Goal: Transaction & Acquisition: Purchase product/service

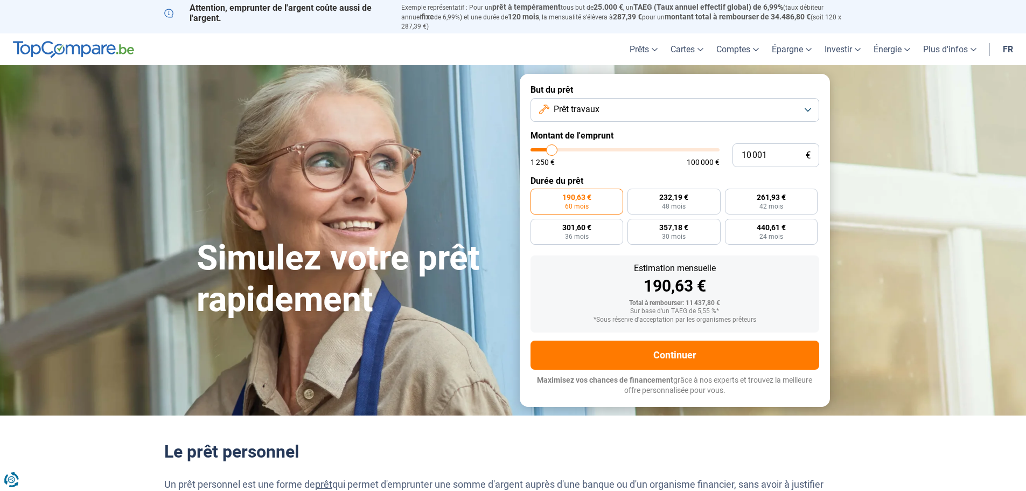
type input "10 250"
type input "10250"
type input "10 500"
type input "10500"
type input "11 250"
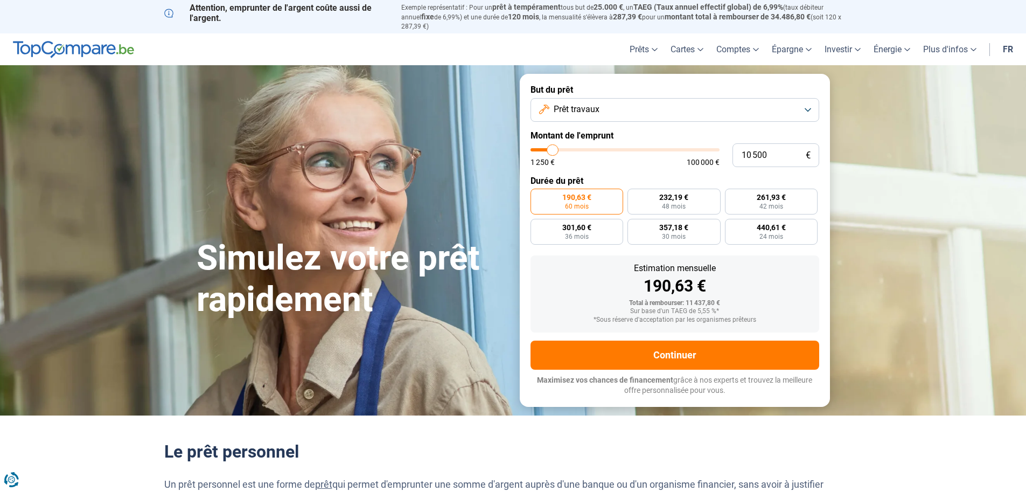
type input "11250"
type input "11 750"
type input "11750"
type input "12 000"
type input "12000"
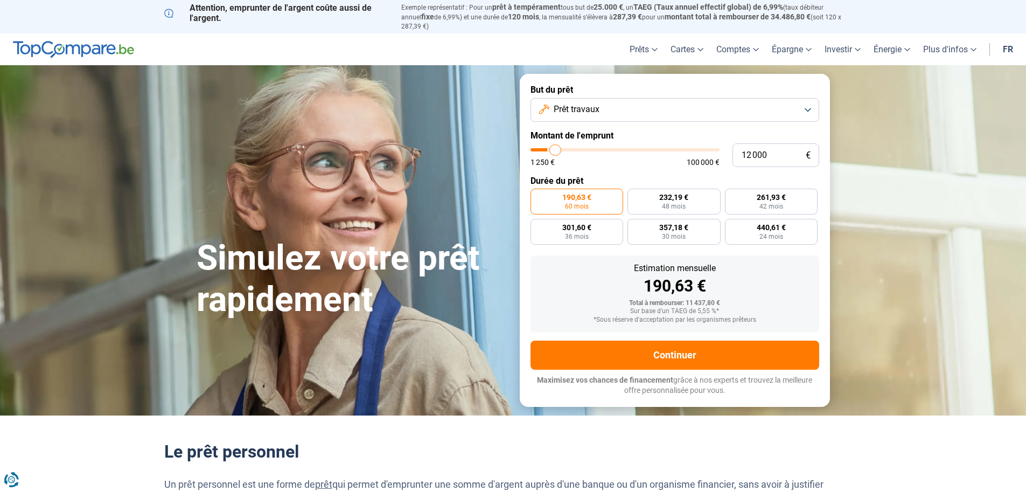
type input "12 500"
type input "12500"
type input "12 750"
type input "12750"
type input "13 000"
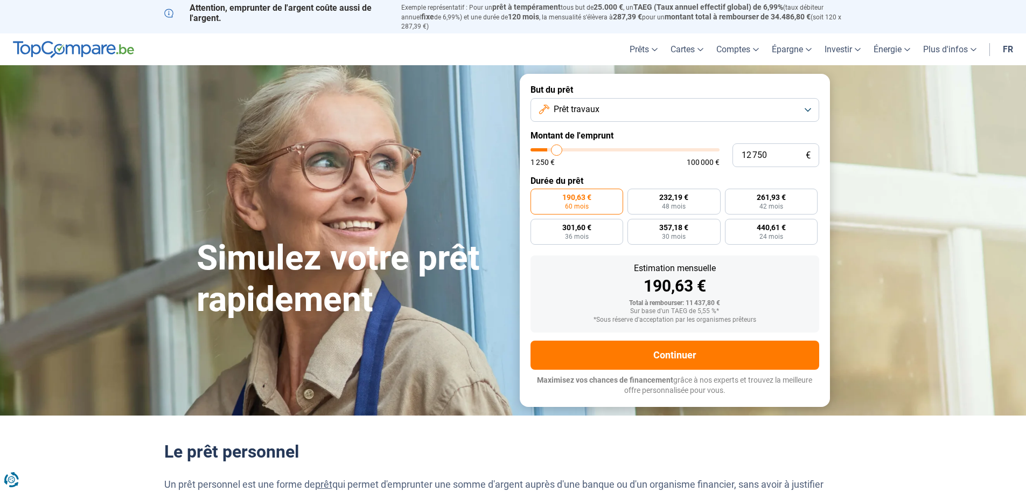
type input "13000"
type input "13 250"
type input "13250"
type input "13 500"
type input "13500"
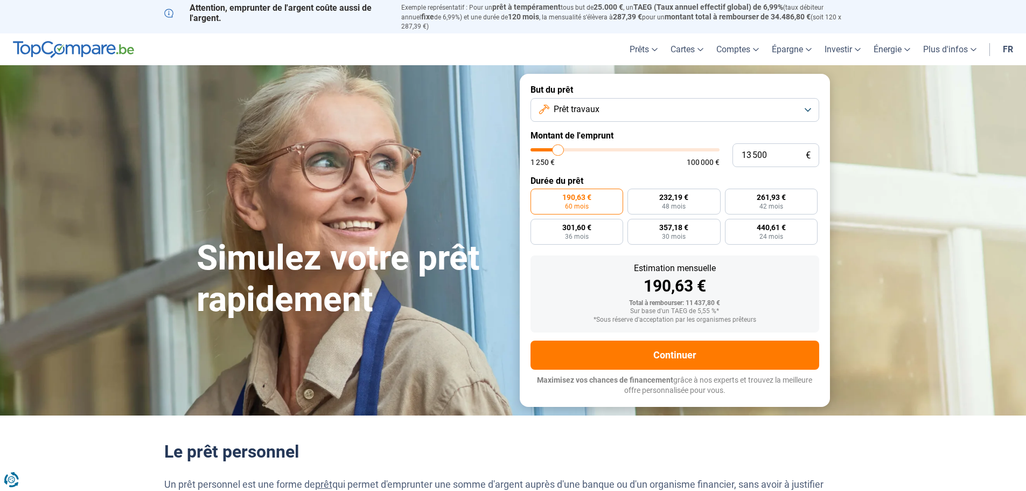
type input "14 250"
type input "14250"
type input "14 500"
type input "14500"
type input "14 750"
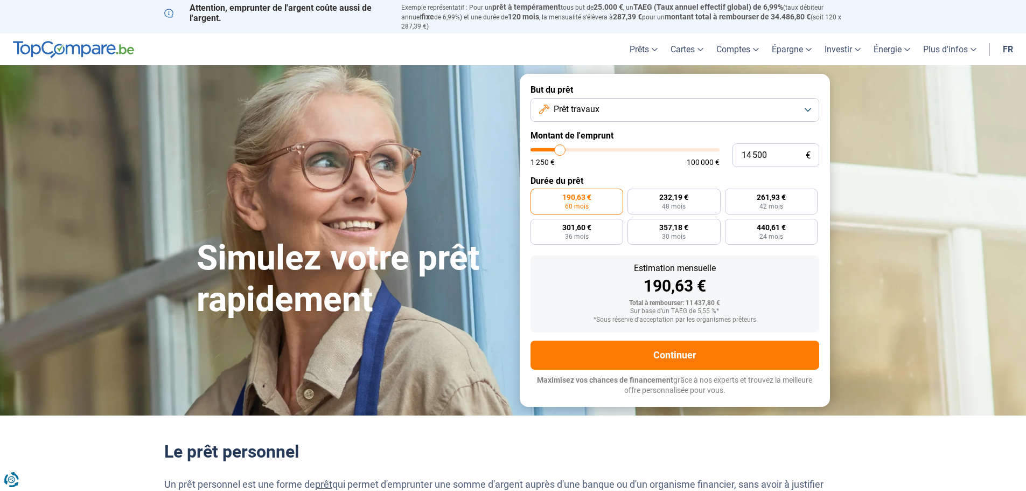
type input "14750"
type input "15 000"
type input "15000"
type input "15 750"
type input "15750"
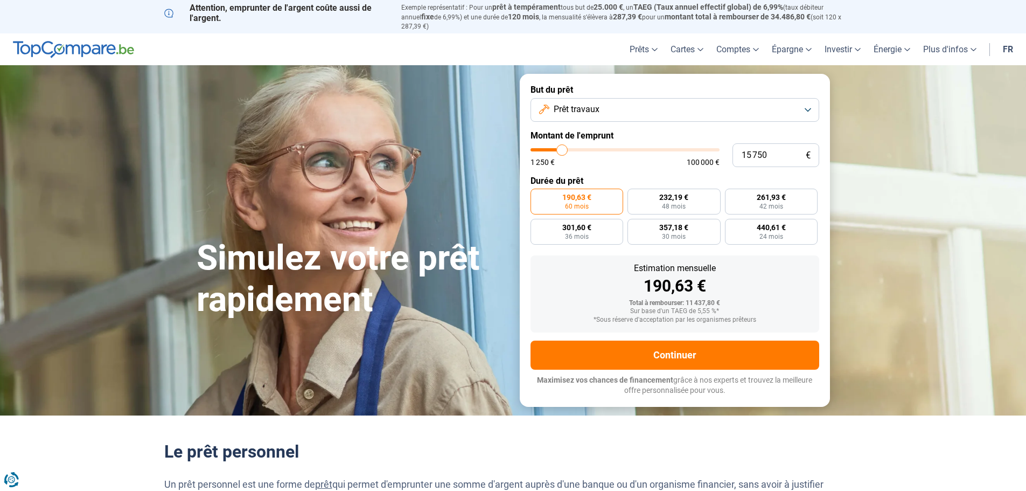
type input "16 000"
type input "16000"
type input "15 750"
type input "15750"
type input "15 500"
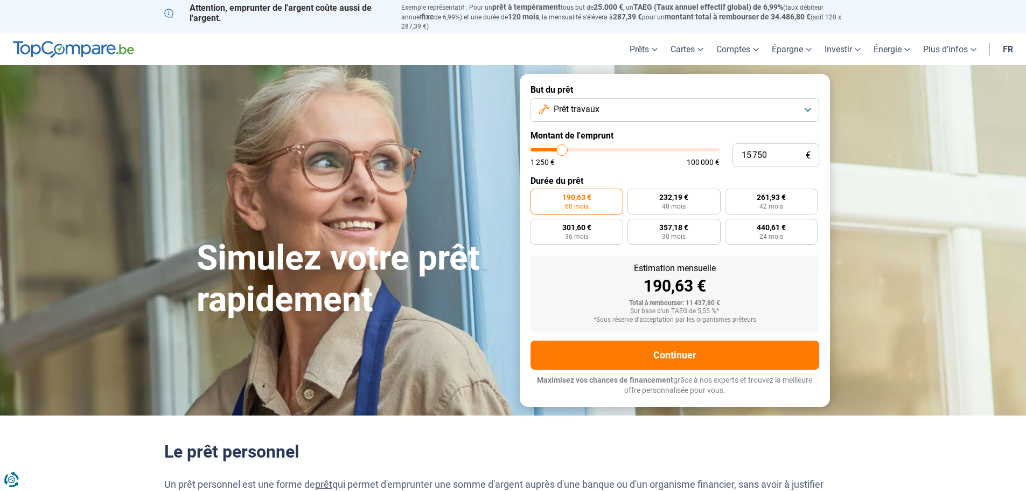
type input "15500"
type input "14 750"
type input "14750"
type input "14 500"
type input "14500"
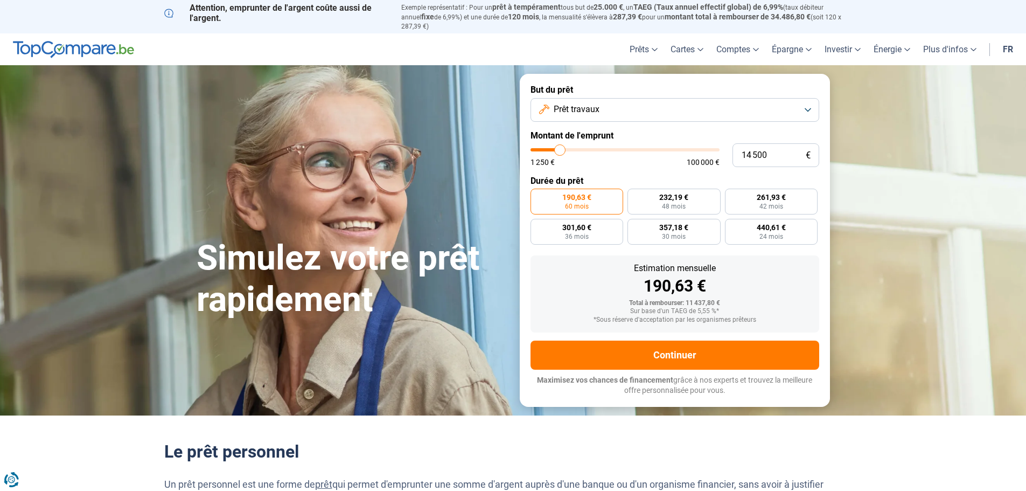
type input "14 250"
type input "14250"
type input "14 000"
type input "14000"
type input "13 500"
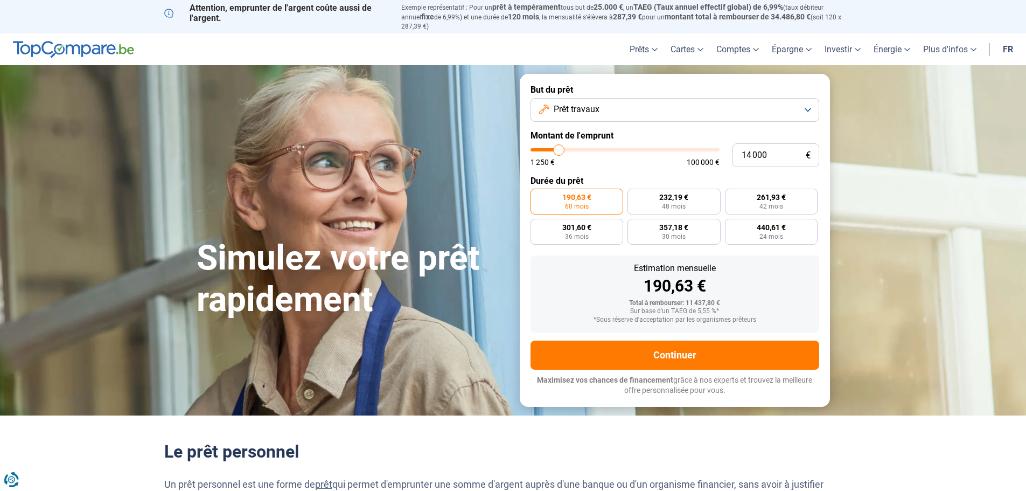
type input "13500"
type input "13 250"
type input "13250"
type input "13 000"
type input "13000"
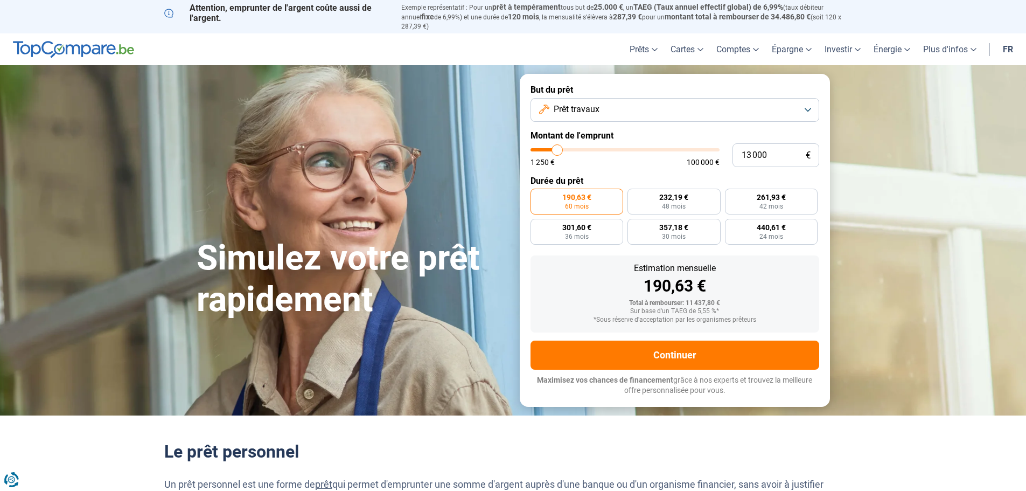
type input "12 750"
type input "12750"
type input "12 500"
type input "12500"
type input "11 750"
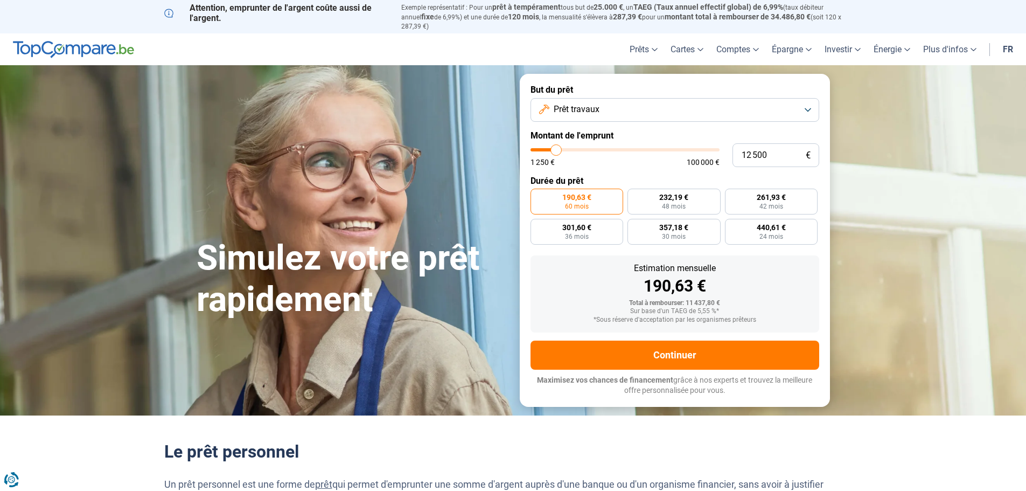
type input "11750"
type input "11 250"
type input "11250"
type input "10 250"
type input "10250"
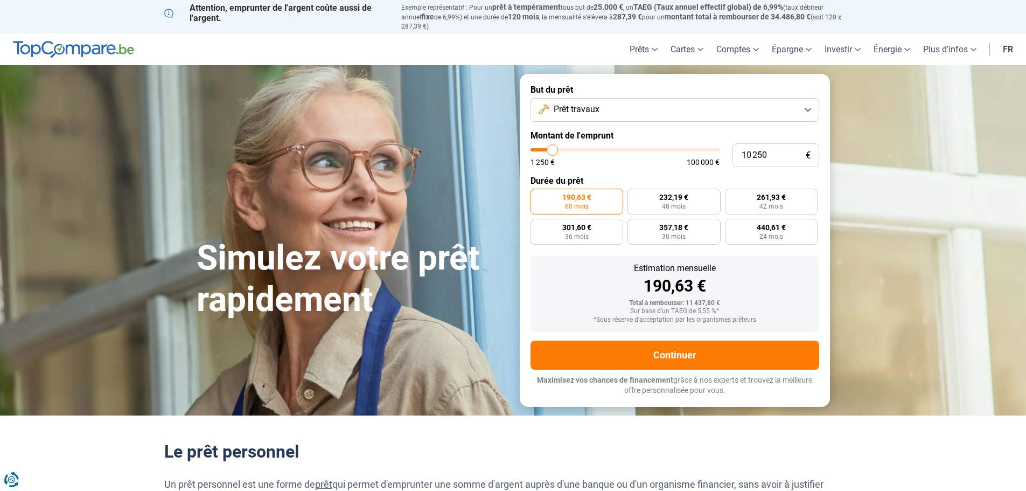
type input "9 750"
type input "9750"
type input "9 500"
type input "9500"
type input "8 750"
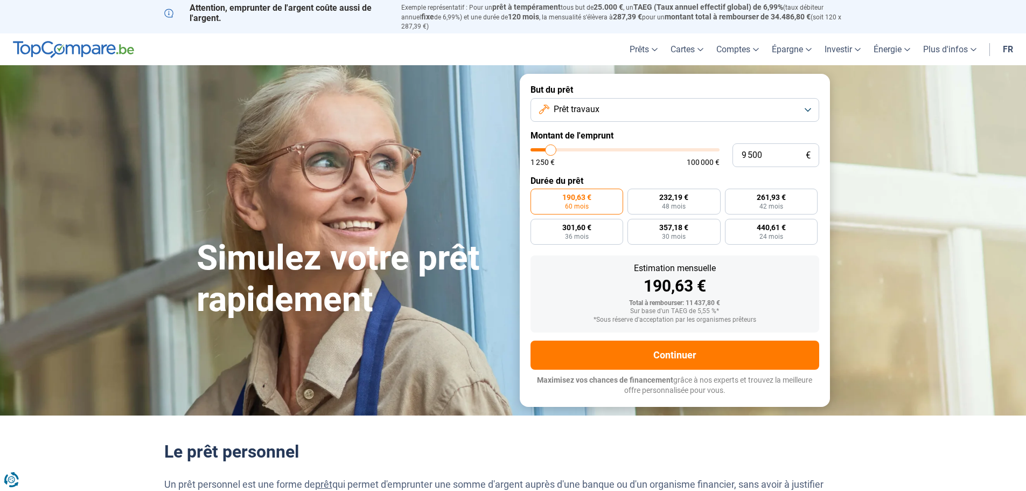
type input "8750"
type input "7 500"
type input "7500"
type input "7 000"
type input "7000"
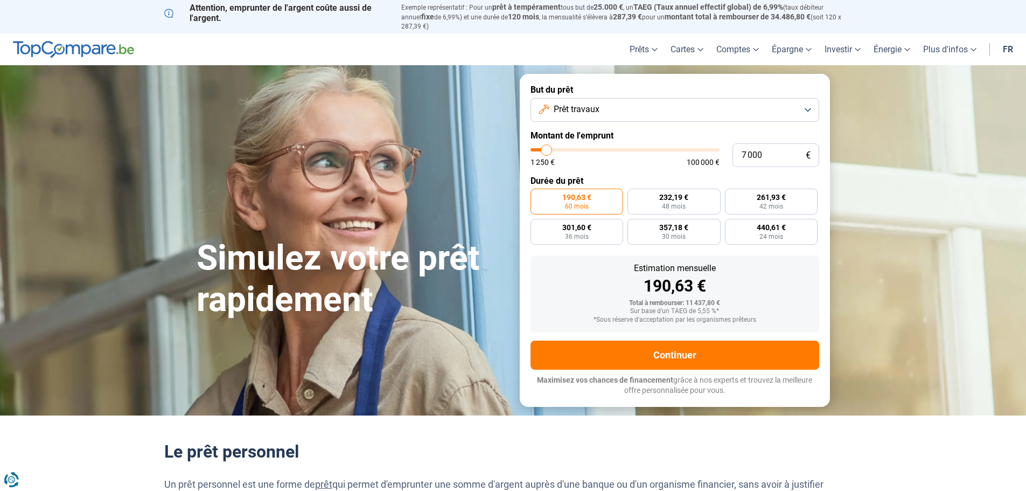
type input "6 750"
type input "6750"
type input "6 500"
type input "6500"
type input "6 000"
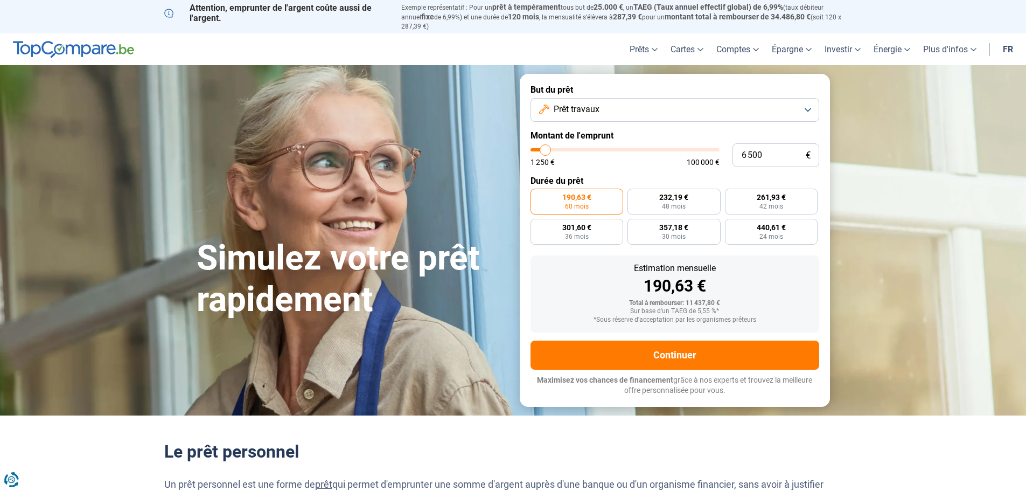
type input "6000"
type input "5 750"
type input "5750"
type input "5 000"
type input "5000"
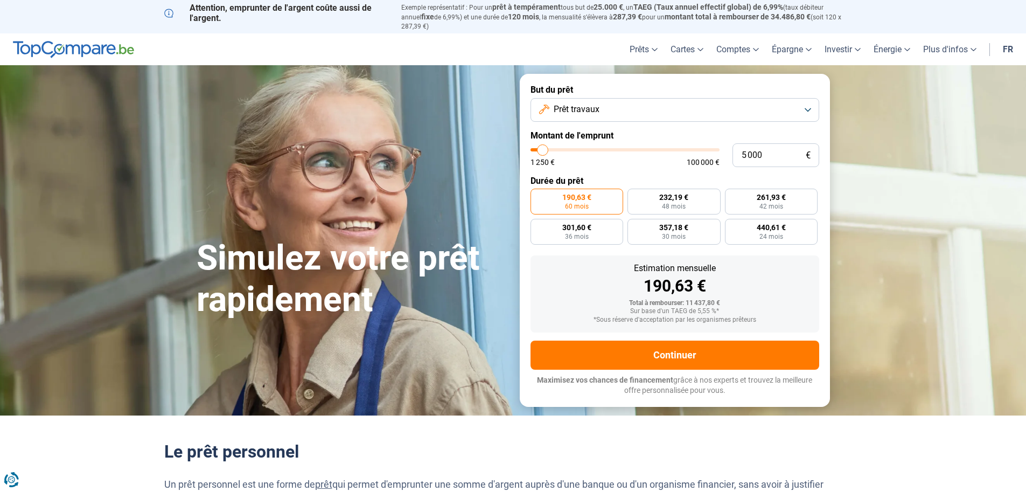
type input "4 500"
type input "4500"
type input "5 250"
type input "5250"
type input "5 500"
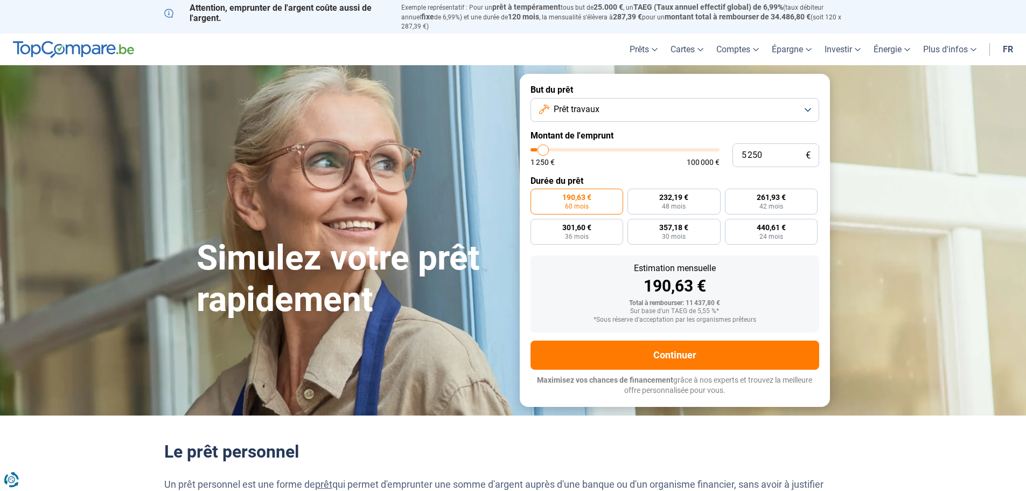
type input "5500"
type input "5 750"
type input "5750"
type input "6 500"
type input "6500"
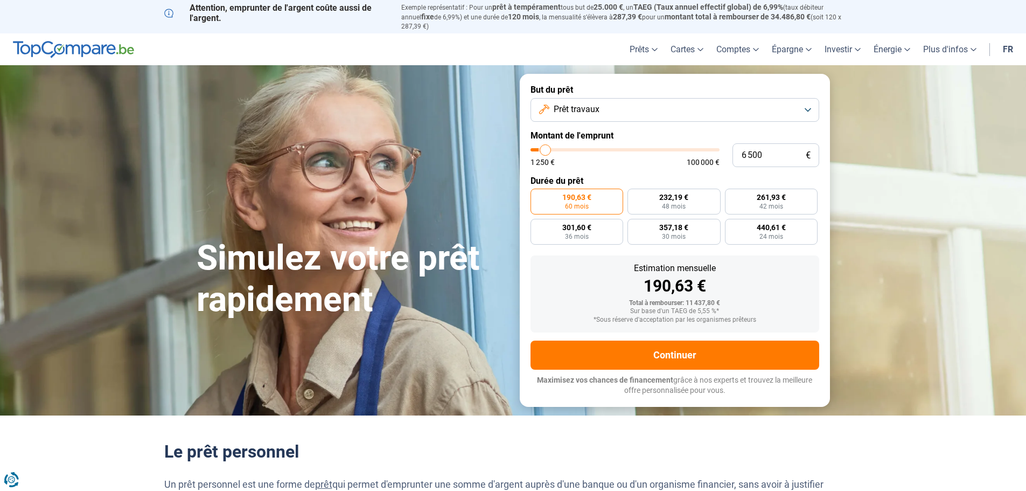
type input "6 750"
type input "6750"
type input "6 500"
type input "6500"
type input "6 000"
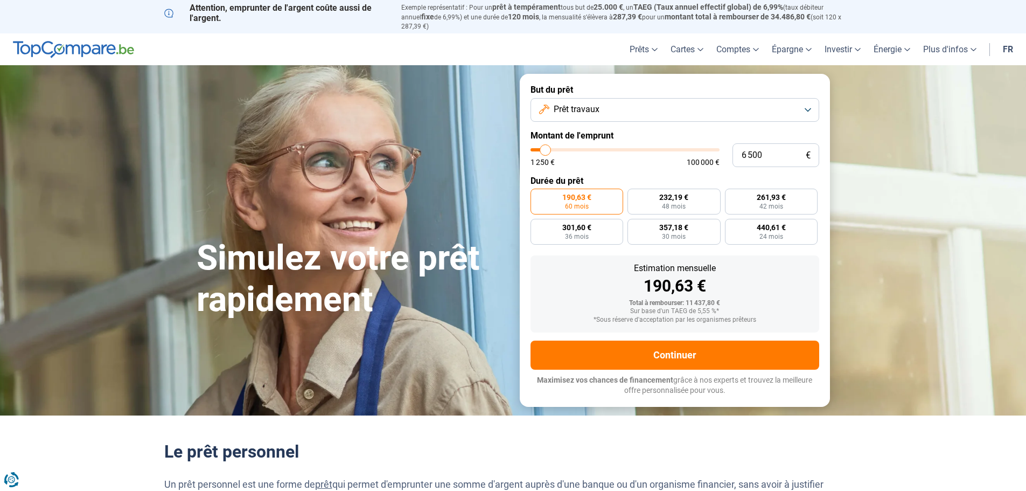
type input "6000"
type input "5 750"
type input "5750"
type input "5 500"
type input "5500"
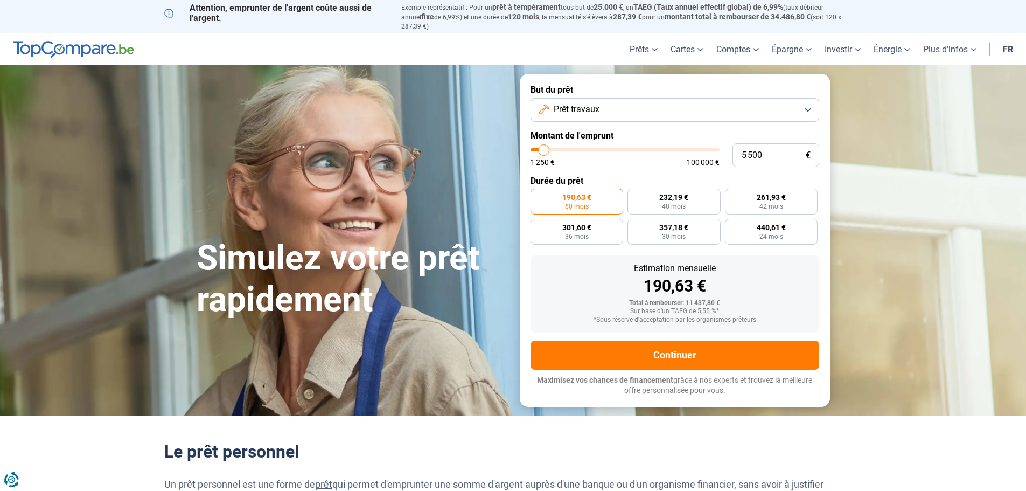
type input "5 750"
type input "5750"
type input "6 000"
drag, startPoint x: 552, startPoint y: 139, endPoint x: 545, endPoint y: 139, distance: 6.5
type input "6000"
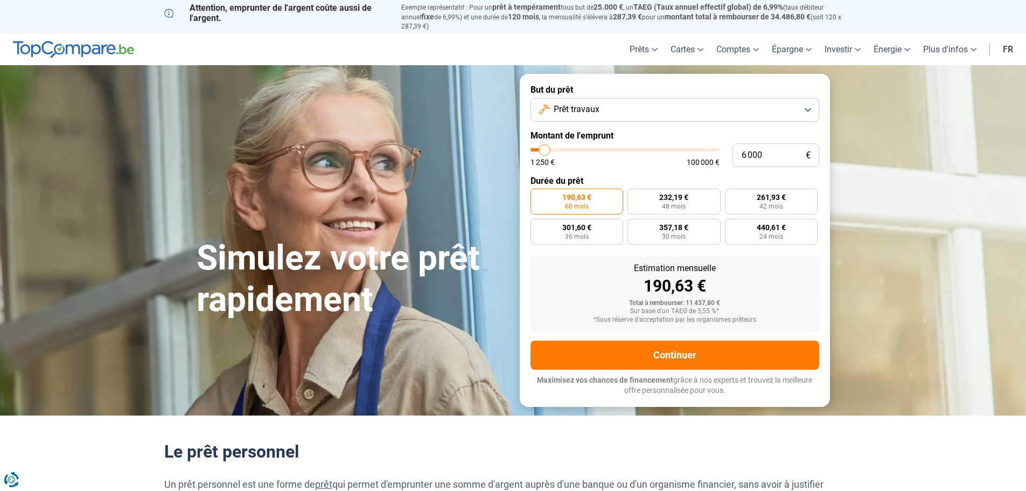
click at [545, 148] on input "range" at bounding box center [625, 149] width 189 height 3
radio input "true"
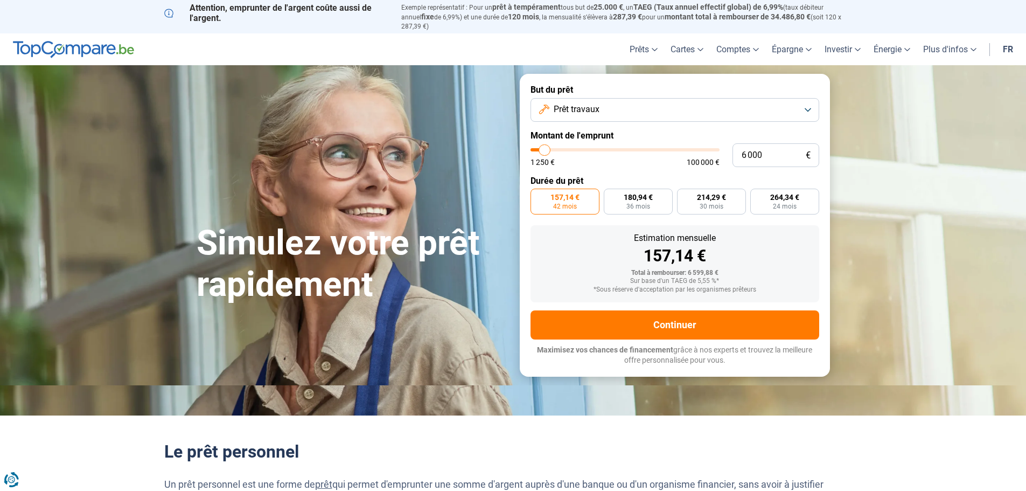
click at [550, 148] on input "range" at bounding box center [625, 149] width 189 height 3
type input "10 000"
type input "10000"
click at [552, 148] on input "range" at bounding box center [625, 149] width 189 height 3
radio input "false"
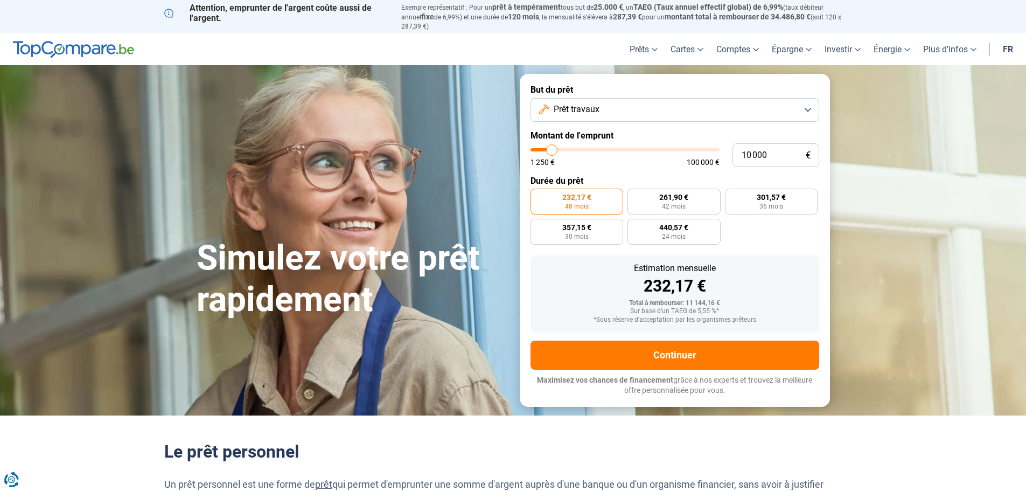
type input "9 000"
type input "9000"
type input "8 750"
type input "8750"
type input "8 500"
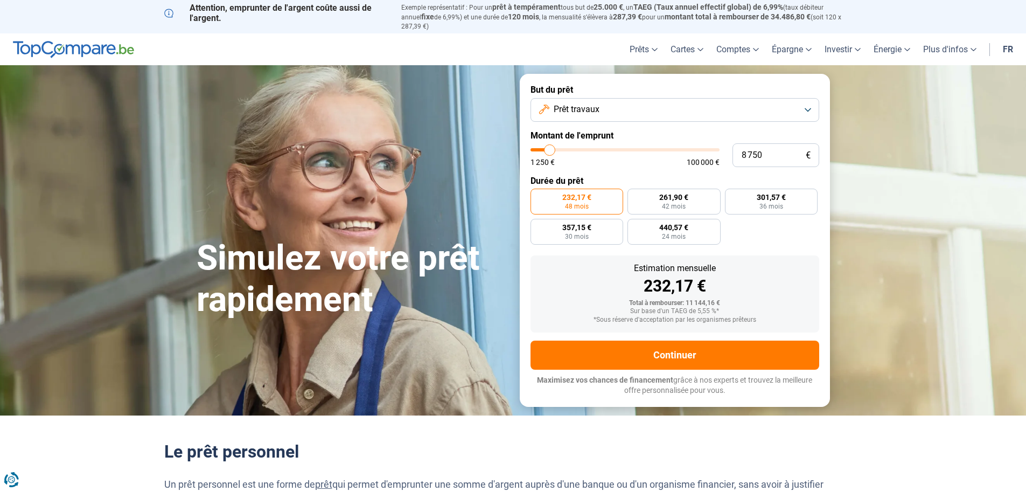
type input "8500"
type input "8 250"
type input "8250"
type input "7 250"
type input "7250"
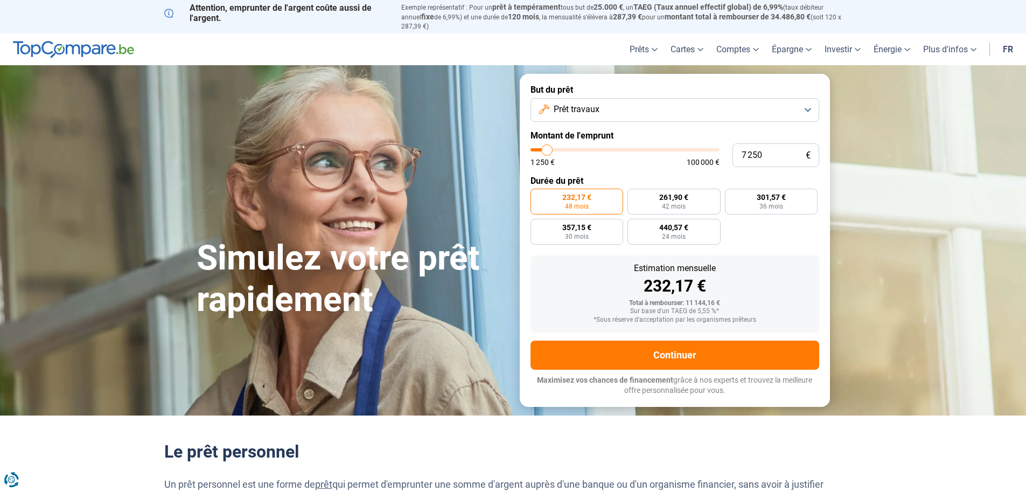
type input "7 000"
type input "7000"
type input "6 750"
type input "6750"
type input "6 500"
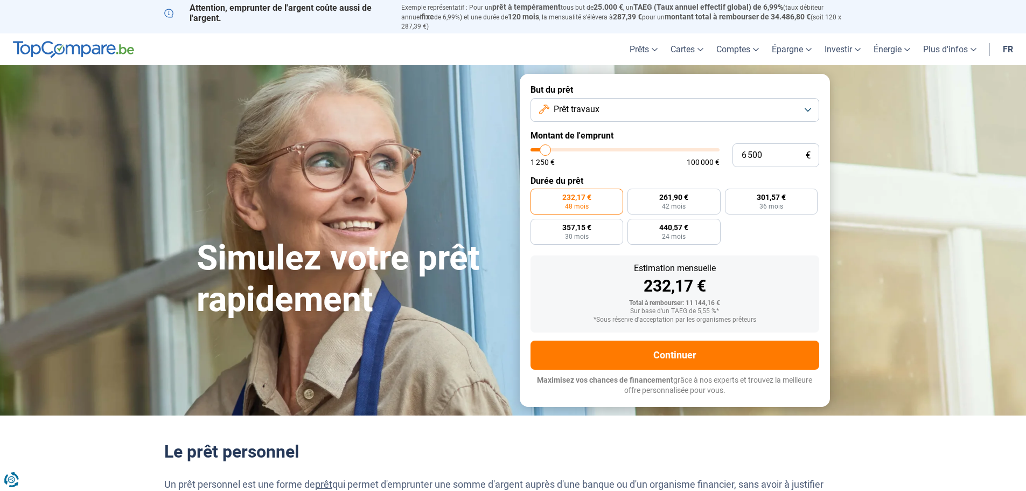
type input "6500"
click at [546, 148] on input "range" at bounding box center [625, 149] width 189 height 3
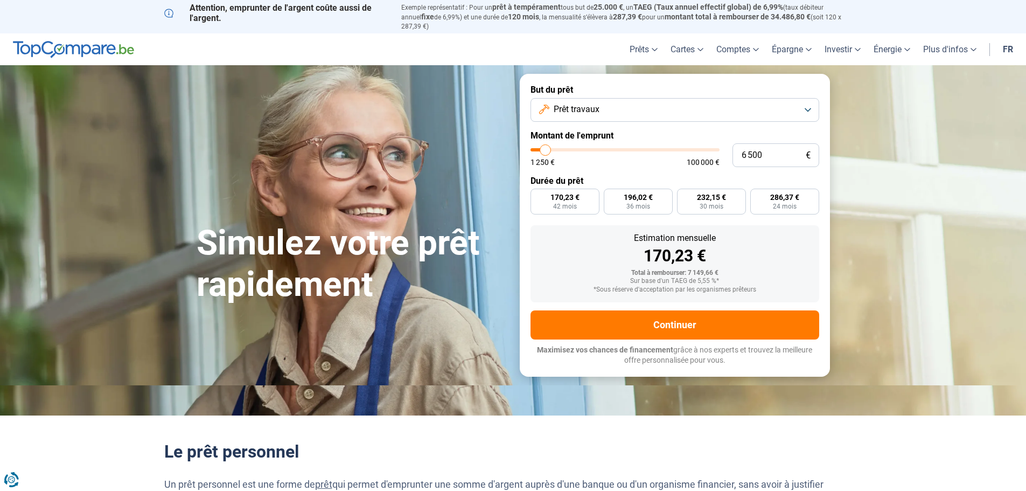
radio input "true"
click at [794, 203] on label "286,37 € 24 mois" at bounding box center [784, 202] width 69 height 26
click at [757, 196] on input "286,37 € 24 mois" at bounding box center [753, 192] width 7 height 7
radio input "true"
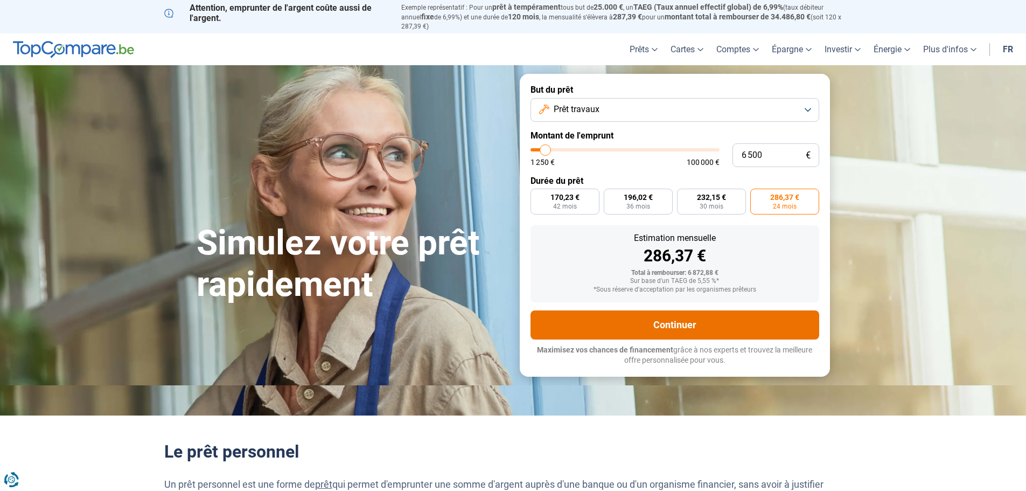
click at [673, 318] on button "Continuer" at bounding box center [675, 324] width 289 height 29
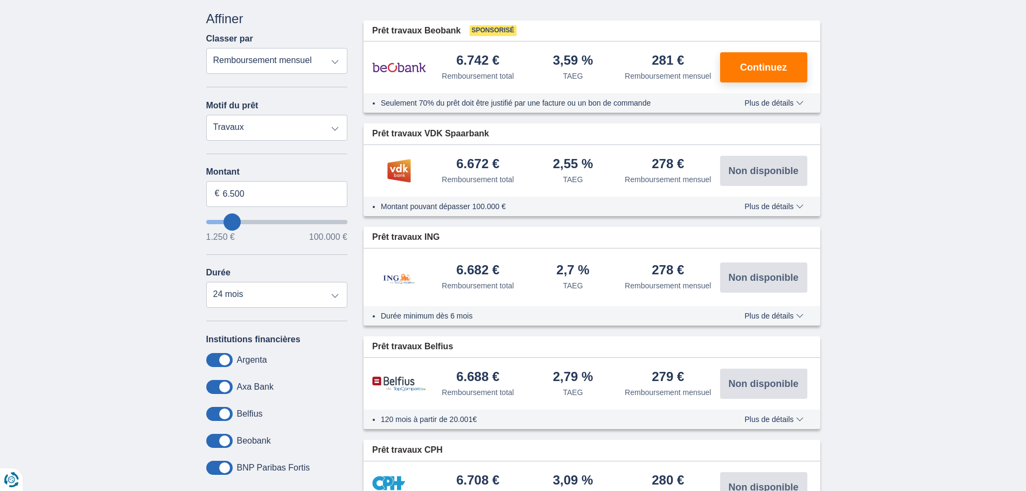
scroll to position [215, 0]
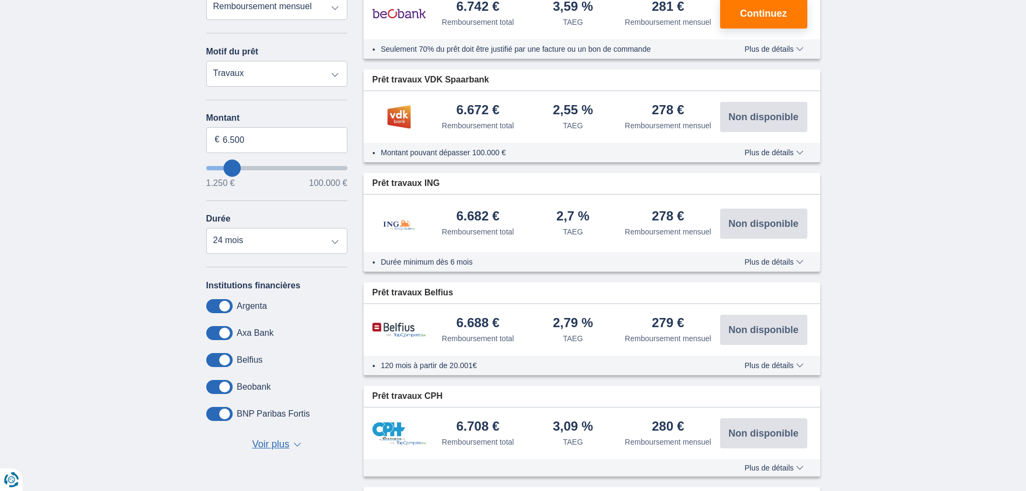
click at [295, 444] on span "▼" at bounding box center [298, 444] width 8 height 4
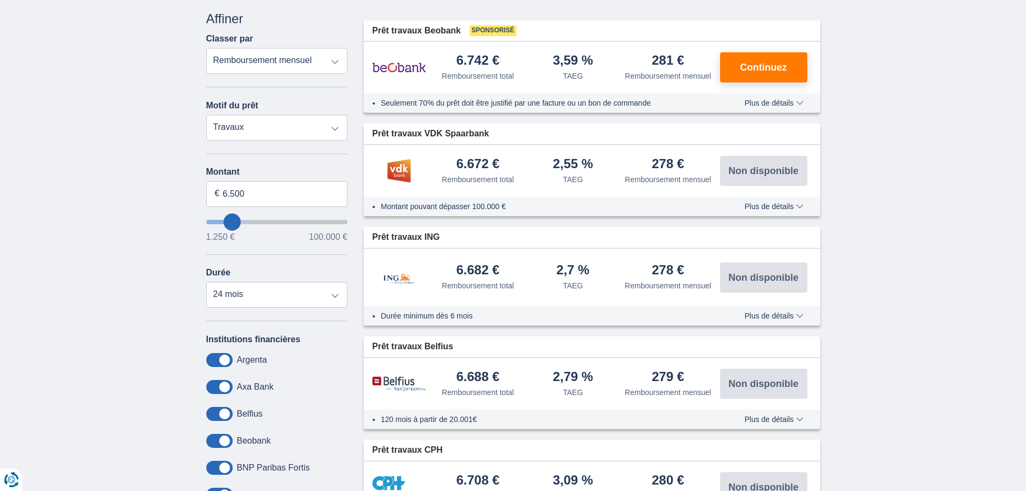
scroll to position [0, 0]
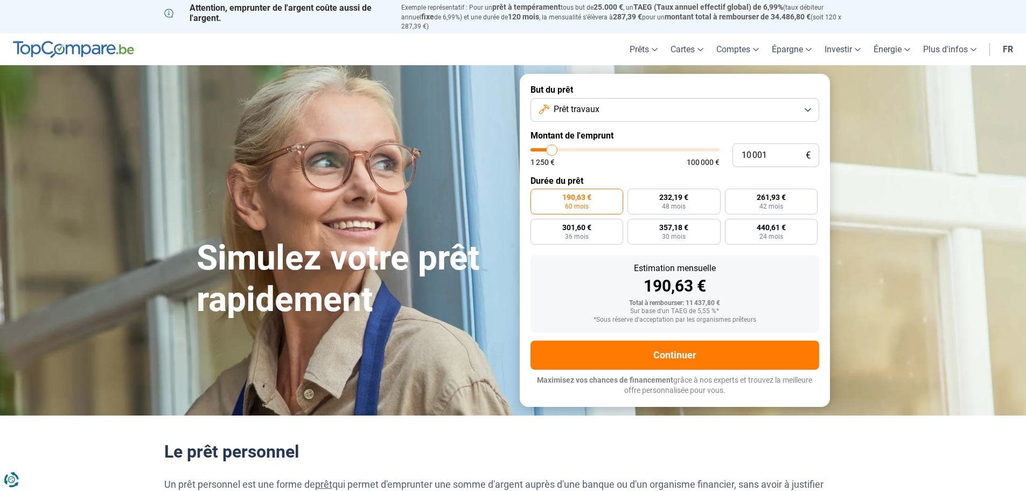
type input "11 750"
type input "11750"
type input "12 500"
type input "12500"
type input "12 750"
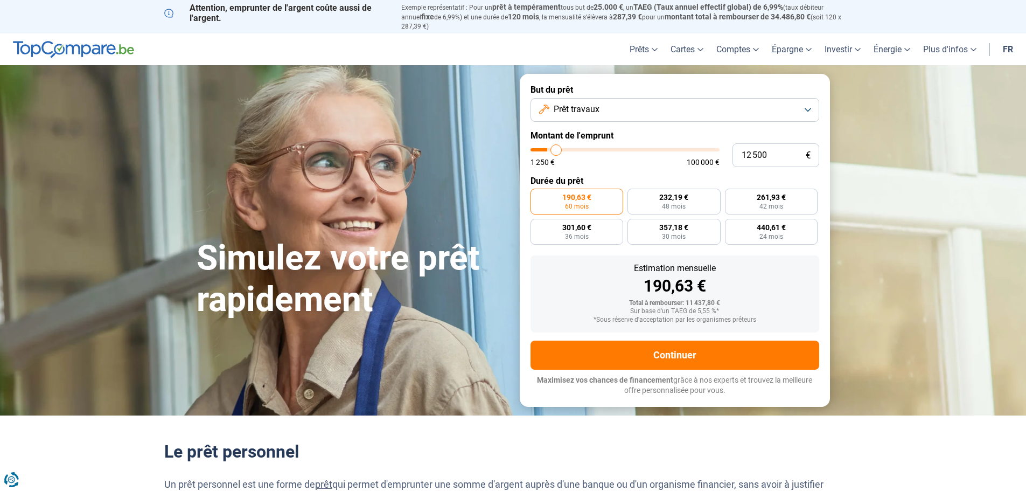
type input "12750"
type input "13 000"
type input "13000"
type input "13 250"
type input "13250"
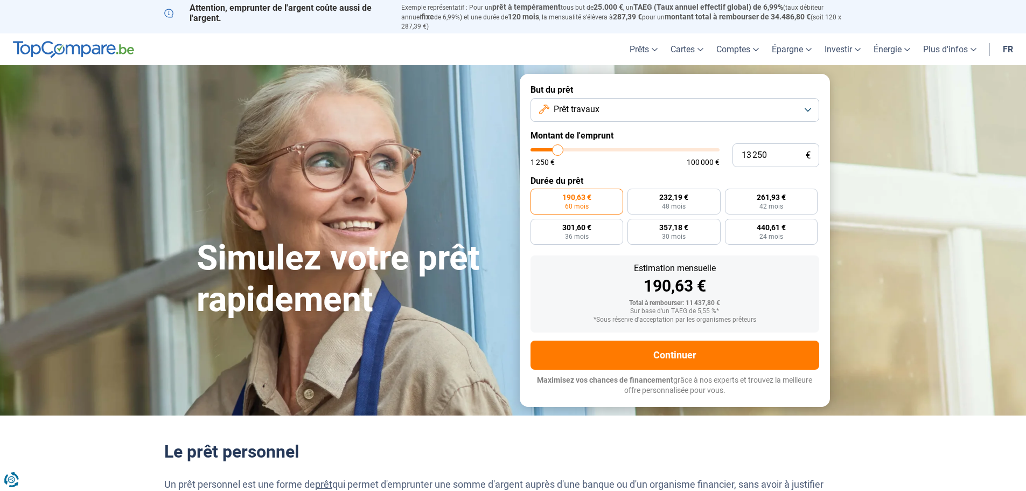
type input "14 000"
type input "14000"
type input "14 250"
type input "14250"
type input "14 500"
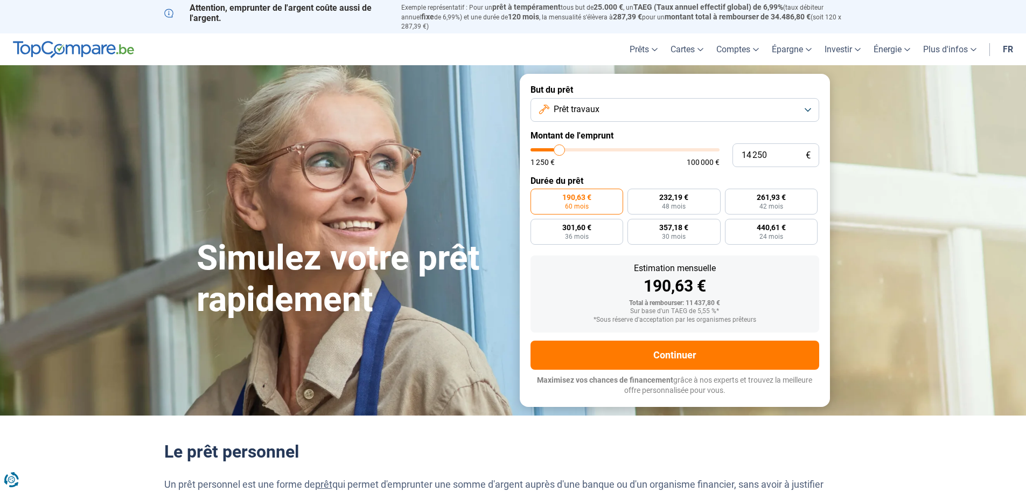
type input "14500"
type input "13 250"
type input "13250"
type input "12 750"
type input "12750"
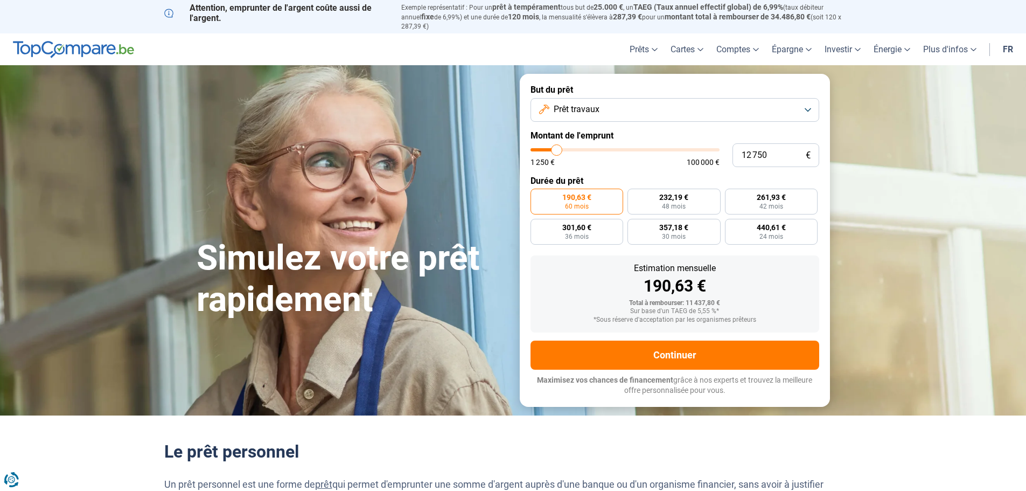
type input "12 500"
type input "12500"
type input "12 000"
type input "12000"
type input "11 750"
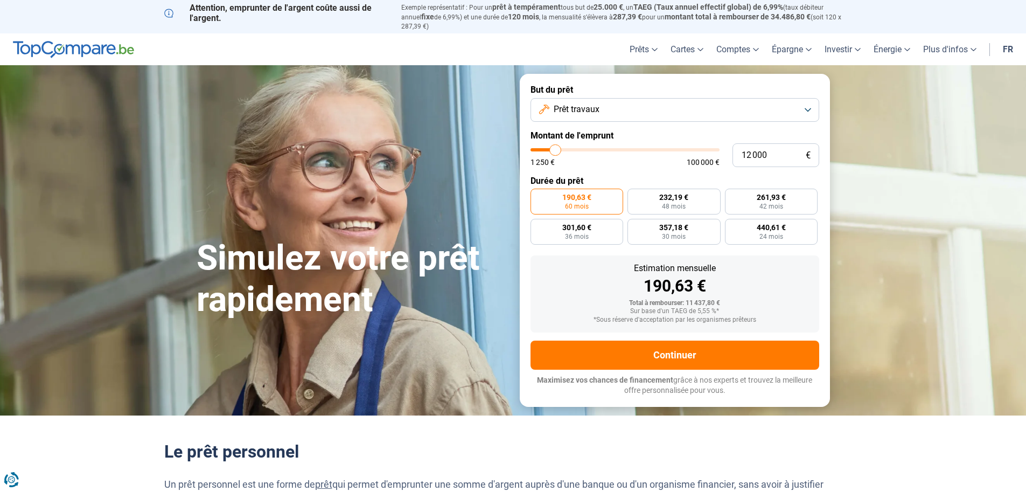
type input "11750"
type input "11 500"
type input "11500"
type input "11 000"
type input "11000"
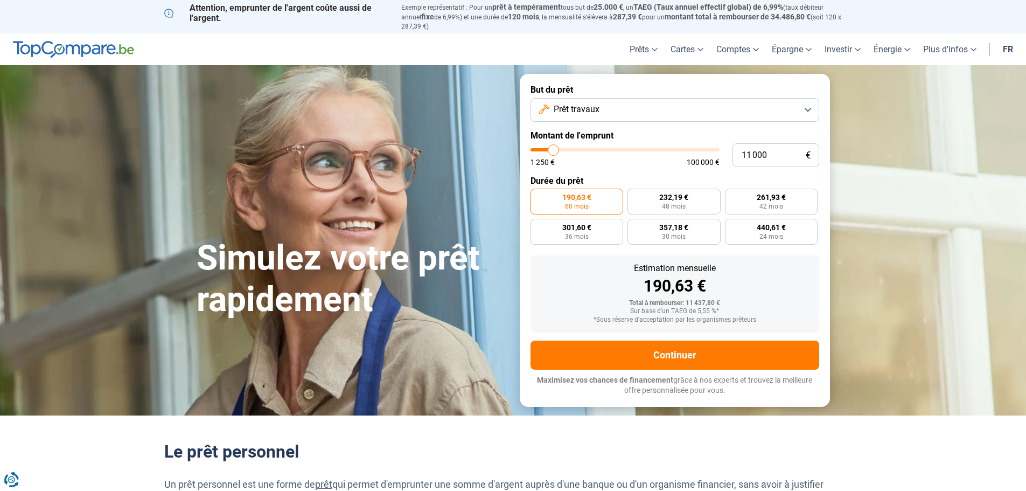
type input "10 250"
type input "10250"
type input "8 750"
type input "8750"
type input "8 500"
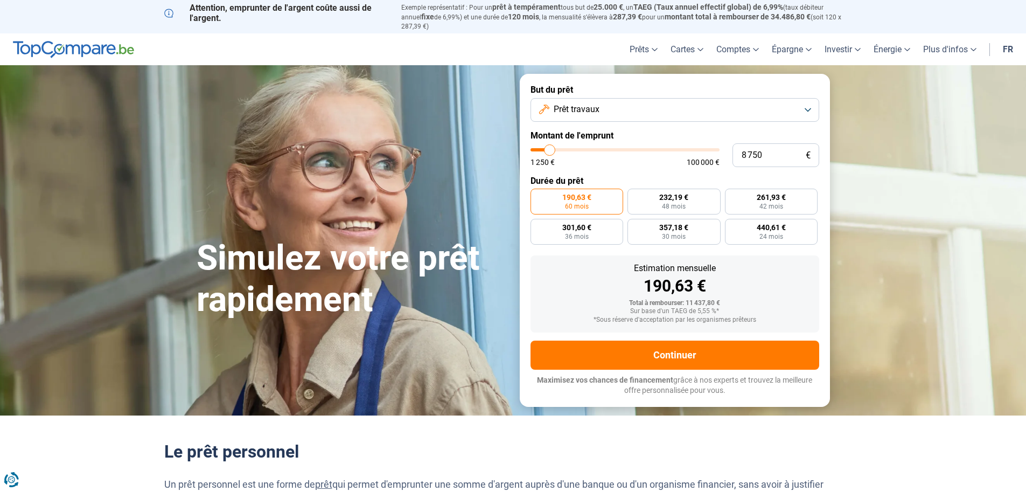
type input "8500"
type input "8 250"
type input "8250"
type input "8 000"
type input "8000"
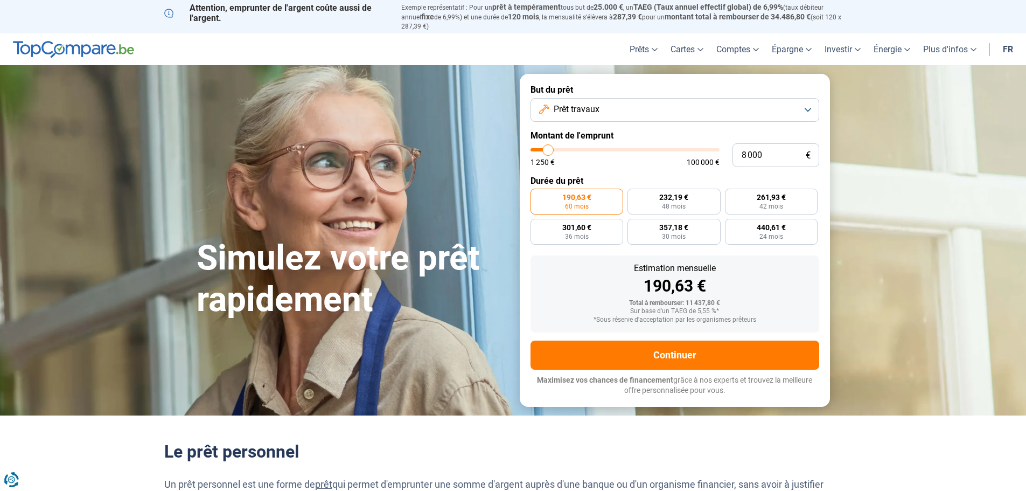
type input "7 000"
type input "7000"
type input "6 500"
type input "6500"
type input "6 000"
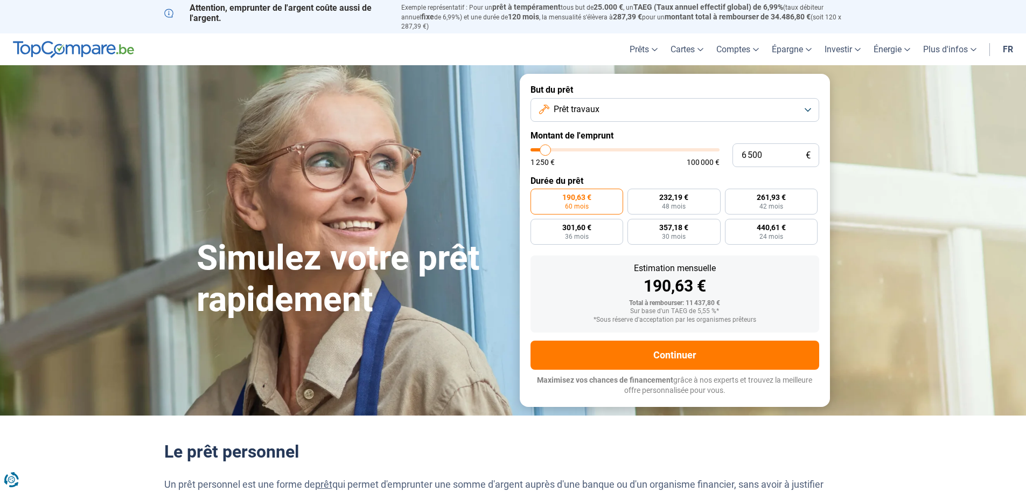
type input "6000"
type input "5 750"
type input "5750"
type input "5 500"
type input "5500"
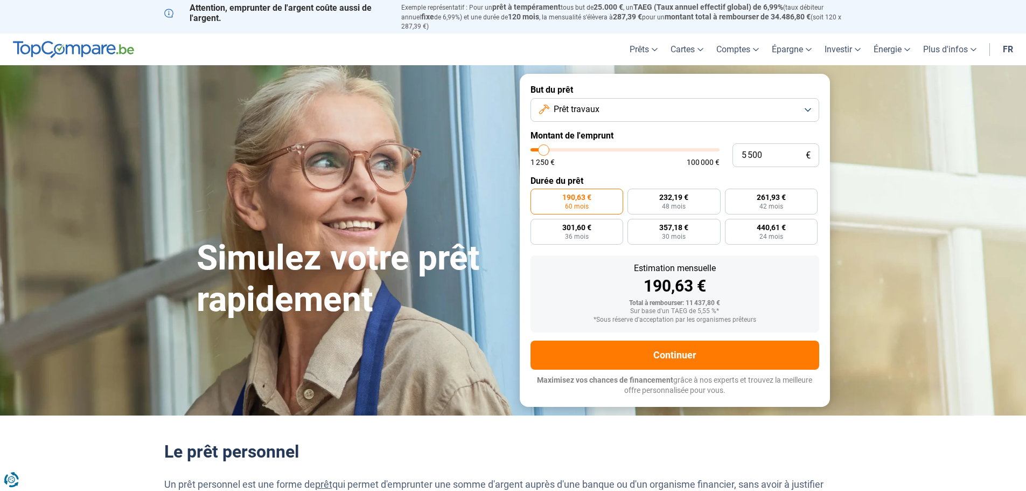
type input "5 750"
type input "5750"
type input "6 000"
type input "6000"
type input "6 500"
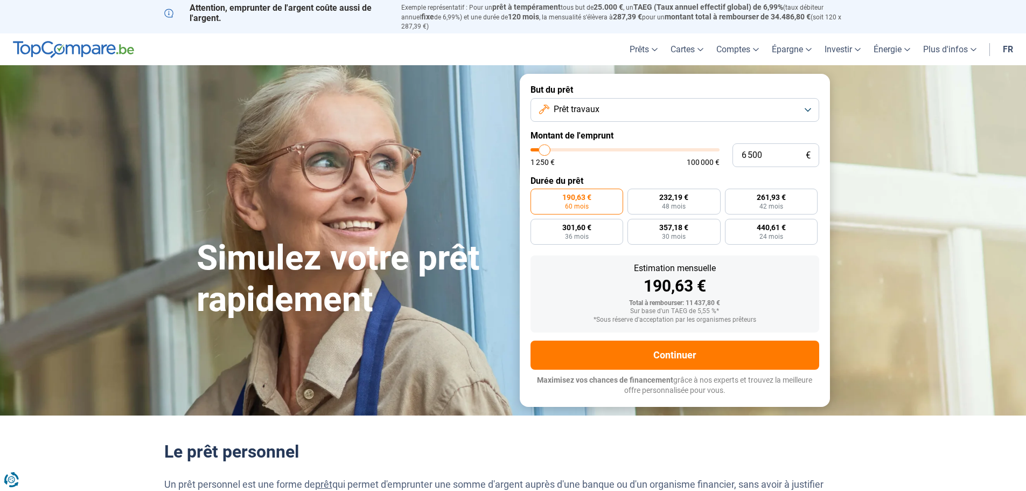
type input "6500"
type input "6 750"
type input "6750"
type input "7 000"
type input "7000"
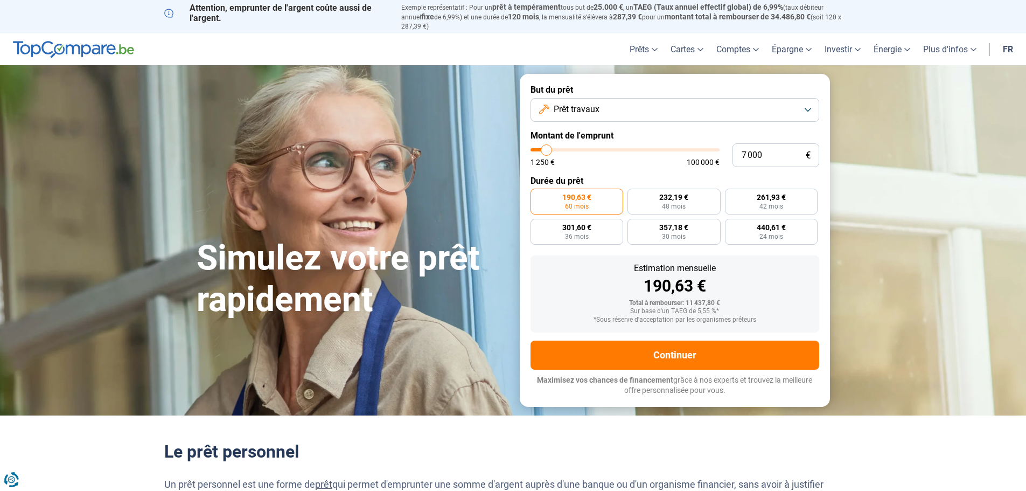
type input "7 250"
type input "7250"
type input "7 000"
type input "7000"
type input "6 750"
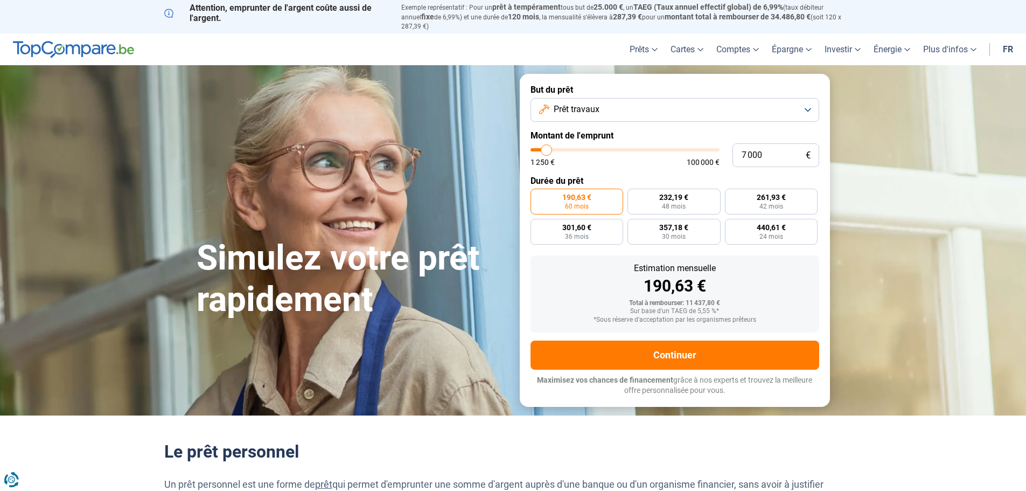
type input "6750"
type input "6 500"
type input "6500"
type input "6 000"
type input "6000"
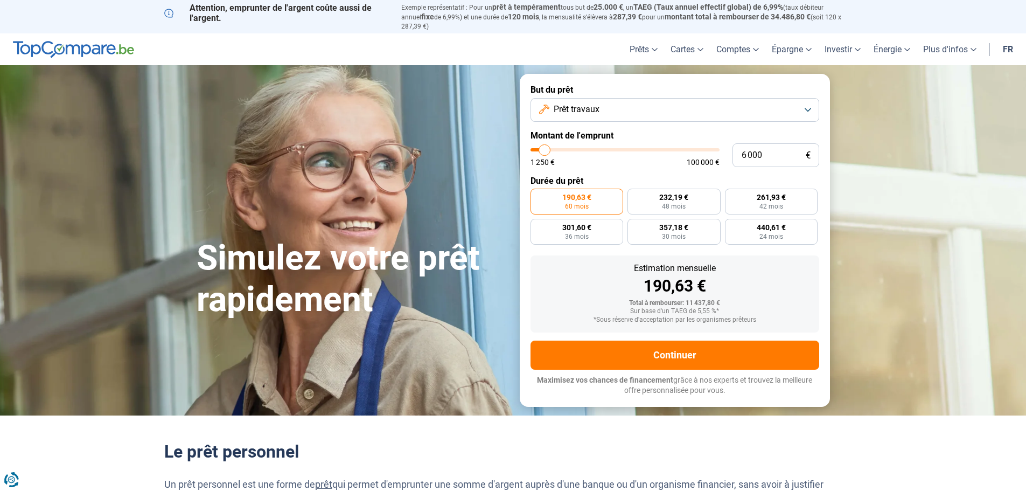
type input "6 500"
type input "6500"
type input "6 750"
type input "6750"
type input "7 000"
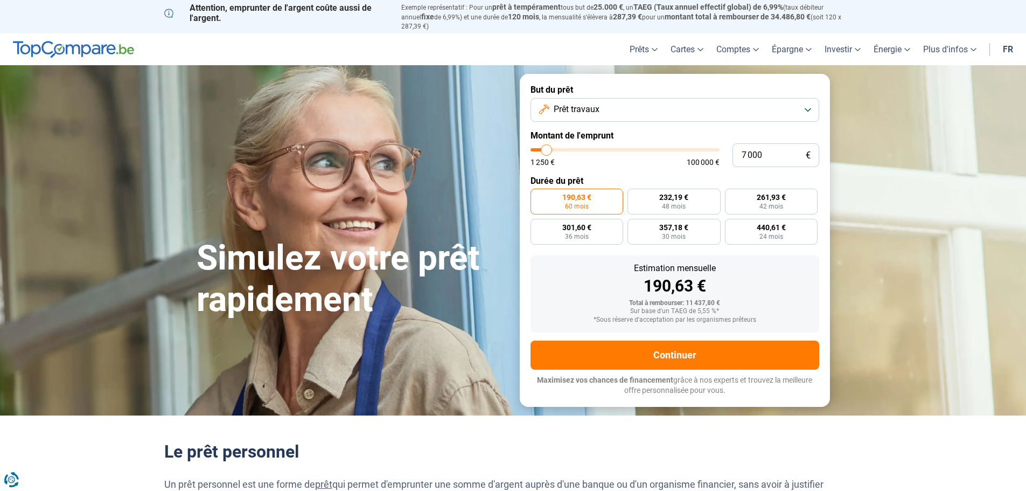
drag, startPoint x: 554, startPoint y: 144, endPoint x: 547, endPoint y: 144, distance: 7.6
type input "7000"
click at [547, 148] on input "range" at bounding box center [625, 149] width 189 height 3
radio input "true"
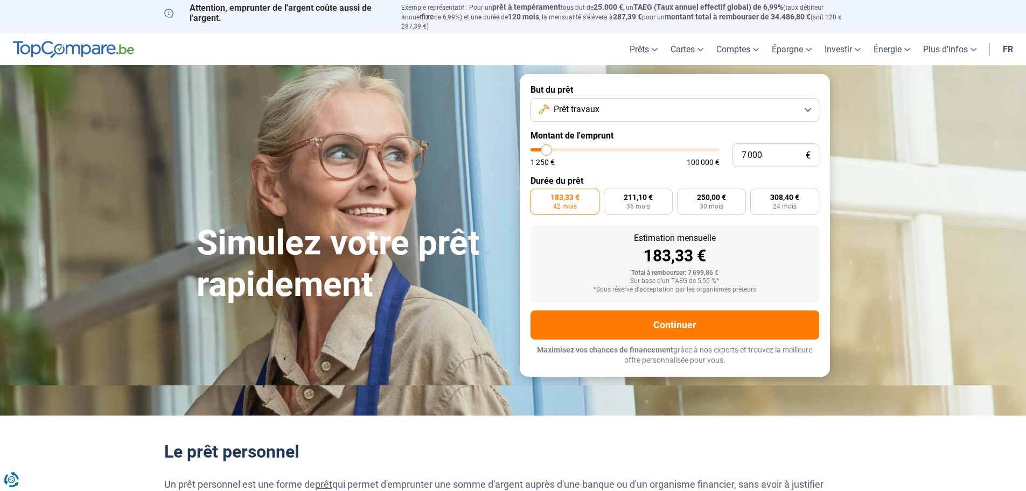
type input "5 750"
type input "5750"
type input "5 500"
type input "5500"
type input "5 750"
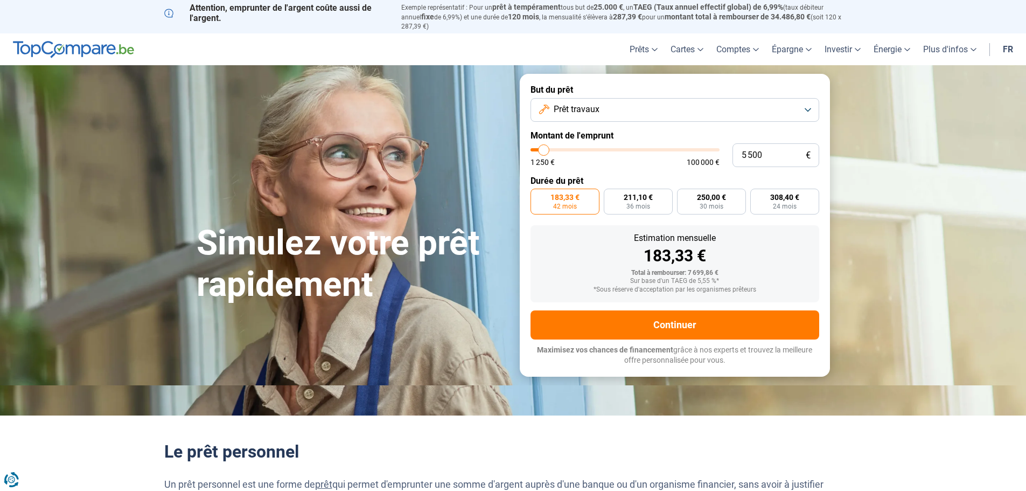
type input "5750"
type input "6 000"
type input "6000"
type input "6 500"
type input "6500"
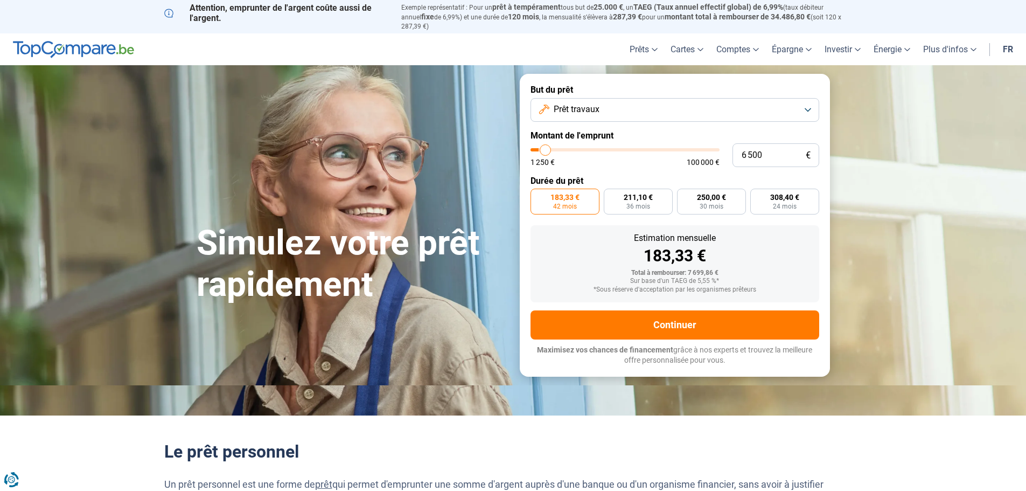
type input "6 750"
type input "6750"
type input "6 500"
type input "6500"
type input "6 000"
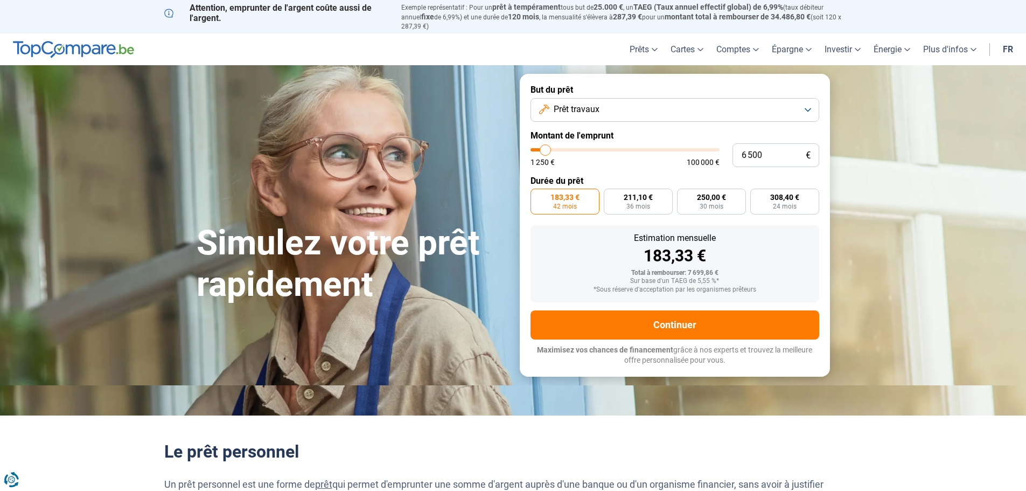
type input "6000"
type input "7 000"
type input "7000"
type input "7 250"
type input "7250"
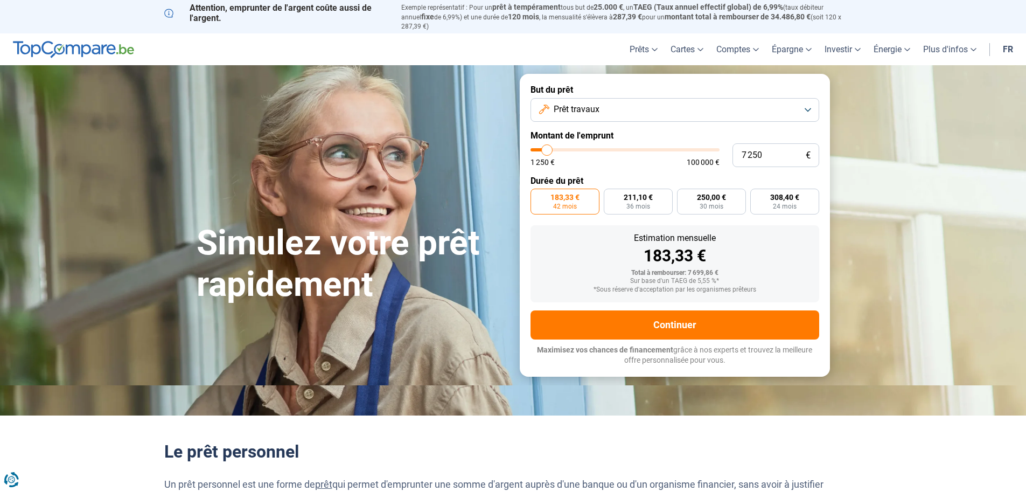
type input "7 500"
type input "7500"
type input "8 000"
type input "8000"
type input "8 250"
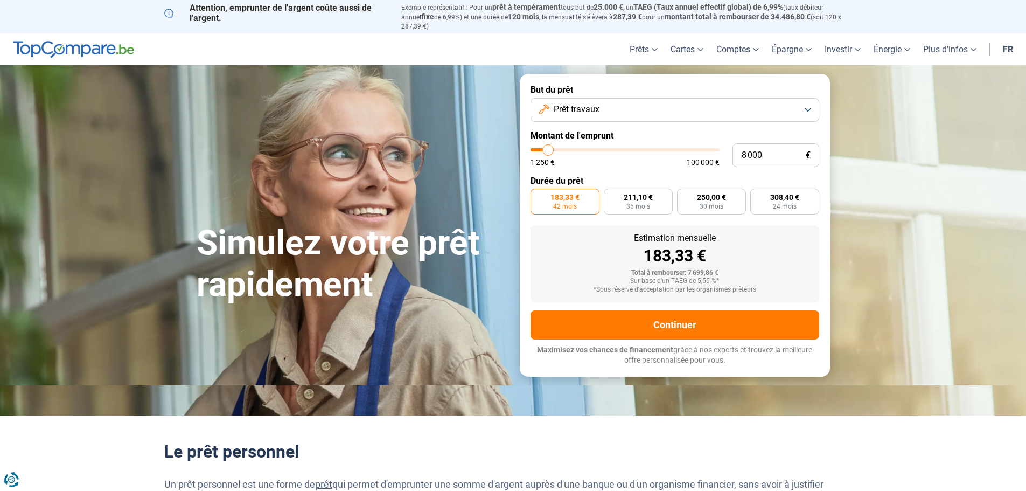
type input "8250"
type input "8 000"
type input "8000"
type input "7 500"
type input "7500"
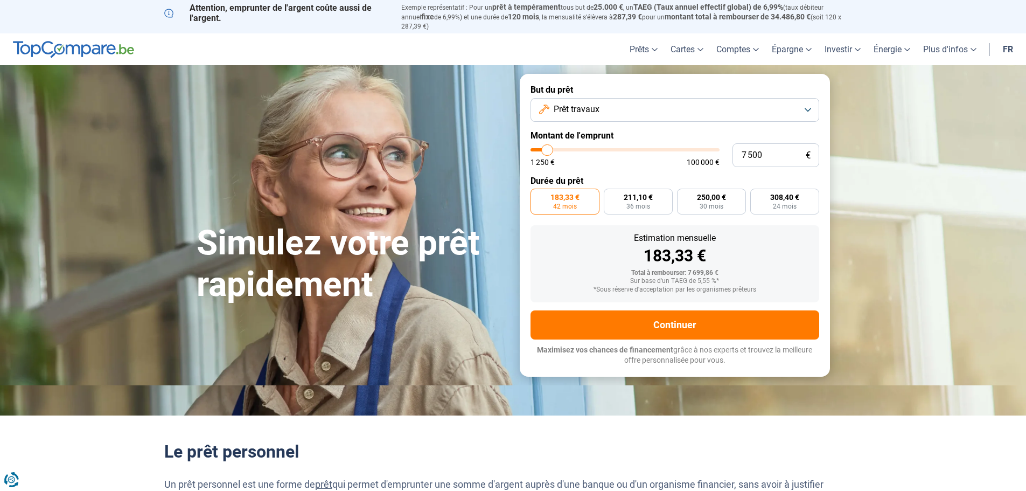
type input "7 250"
type input "7250"
type input "7 000"
type input "7000"
type input "6 750"
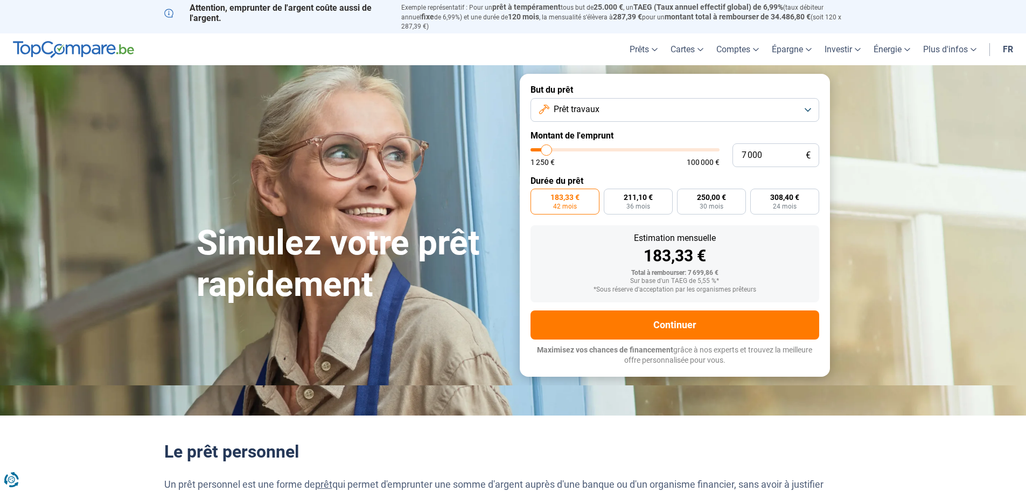
type input "6750"
type input "6 500"
drag, startPoint x: 545, startPoint y: 144, endPoint x: 546, endPoint y: 150, distance: 5.4
type input "6500"
click at [546, 150] on input "range" at bounding box center [625, 149] width 189 height 3
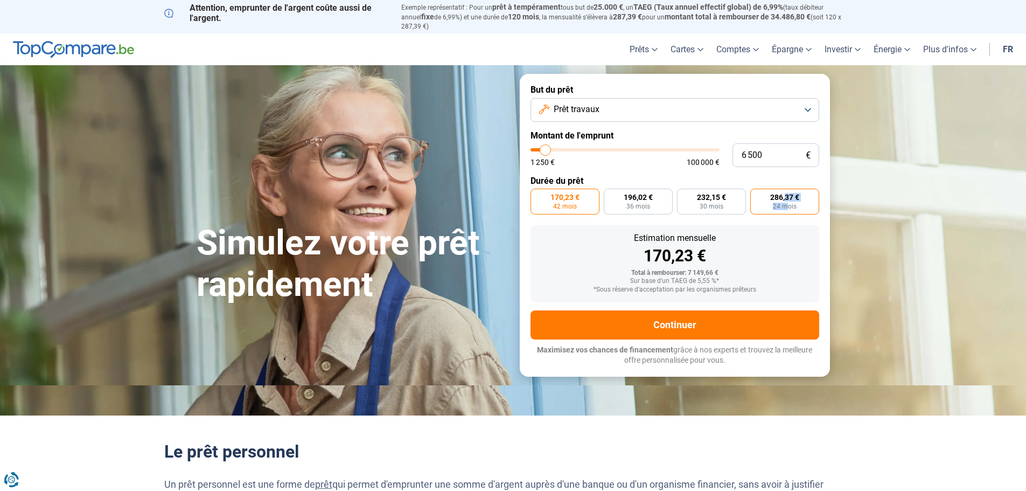
click at [785, 196] on label "286,37 € 24 mois" at bounding box center [784, 202] width 69 height 26
click at [770, 193] on span "286,37 €" at bounding box center [784, 197] width 29 height 8
click at [757, 191] on input "286,37 € 24 mois" at bounding box center [753, 192] width 7 height 7
radio input "true"
